Goal: Task Accomplishment & Management: Manage account settings

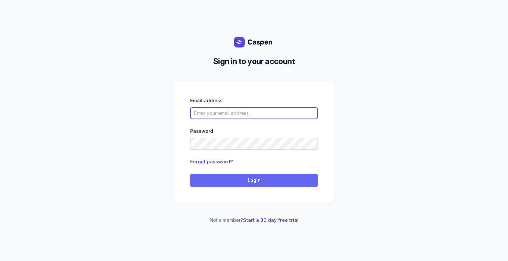
type input "[PERSON_NAME][EMAIL_ADDRESS][DOMAIN_NAME][PERSON_NAME]"
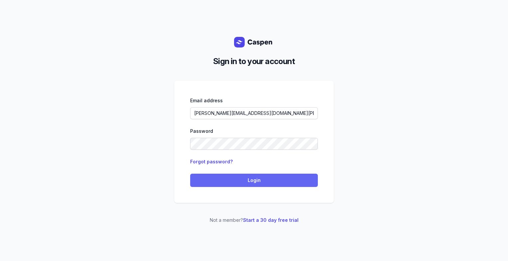
click at [258, 180] on span "Login" at bounding box center [254, 180] width 120 height 8
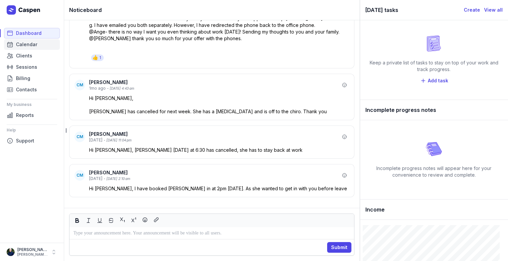
click at [32, 44] on span "Calendar" at bounding box center [26, 45] width 21 height 8
select select "week"
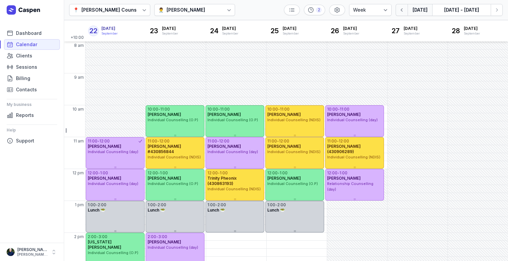
click at [404, 11] on icon "button" at bounding box center [401, 10] width 7 height 7
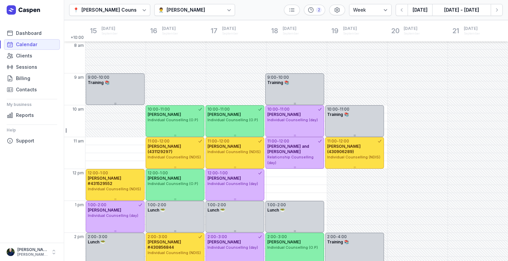
click at [189, 10] on div "Courtney McAliece" at bounding box center [185, 10] width 39 height 8
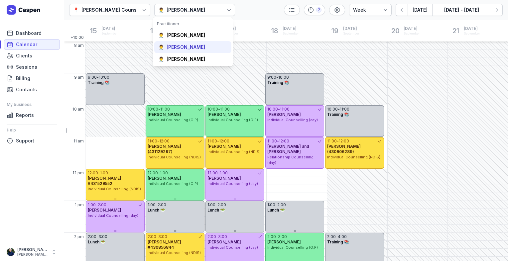
click at [184, 46] on div "Tanya Fisher" at bounding box center [185, 47] width 39 height 7
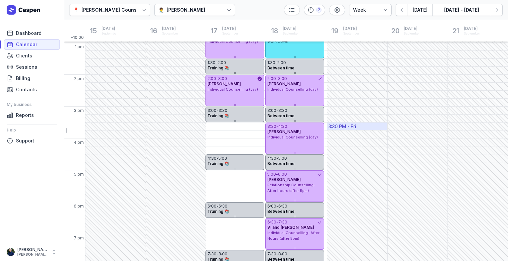
scroll to position [163, 0]
